Goal: Check status

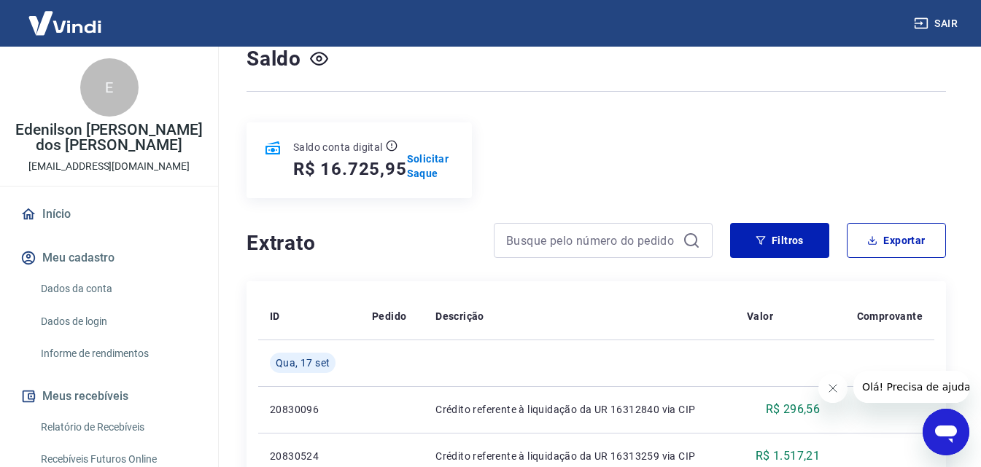
scroll to position [73, 0]
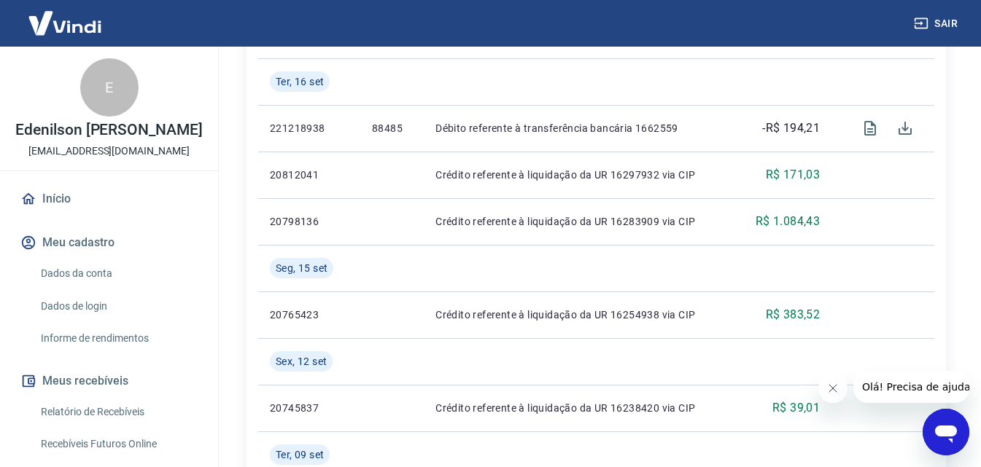
scroll to position [510, 0]
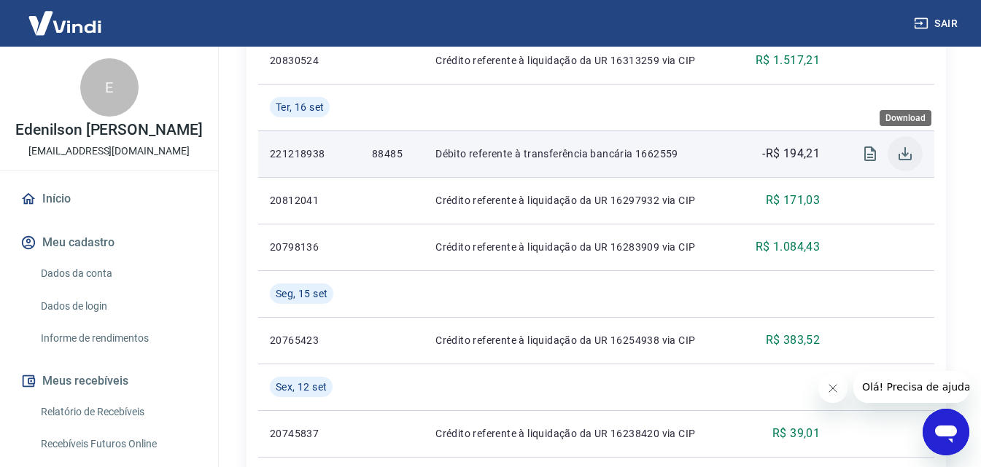
click at [903, 153] on icon "Download" at bounding box center [904, 153] width 17 height 17
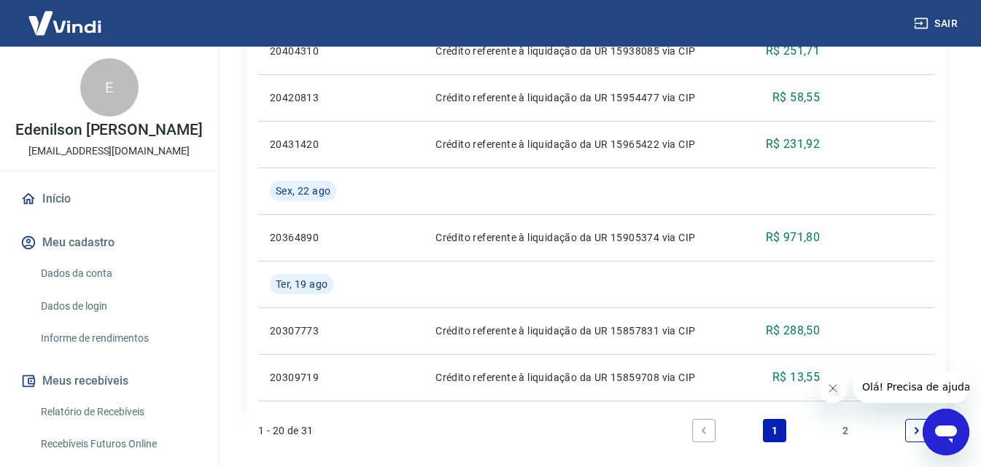
scroll to position [1666, 0]
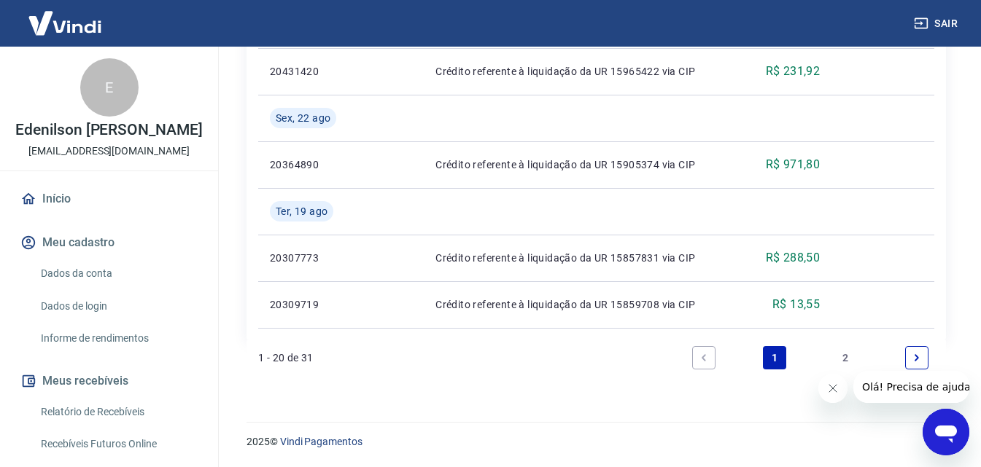
click at [845, 357] on link "2" at bounding box center [845, 357] width 23 height 23
